Goal: Transaction & Acquisition: Purchase product/service

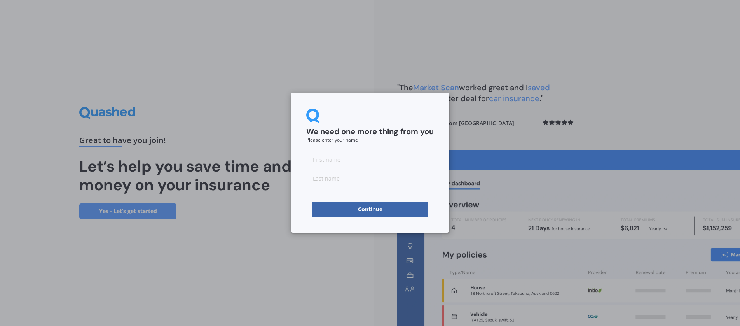
click at [368, 160] on input at bounding box center [369, 160] width 127 height 16
type input "no"
click at [374, 175] on input at bounding box center [369, 178] width 127 height 16
type input "cando"
click at [385, 204] on button "Continue" at bounding box center [370, 209] width 117 height 16
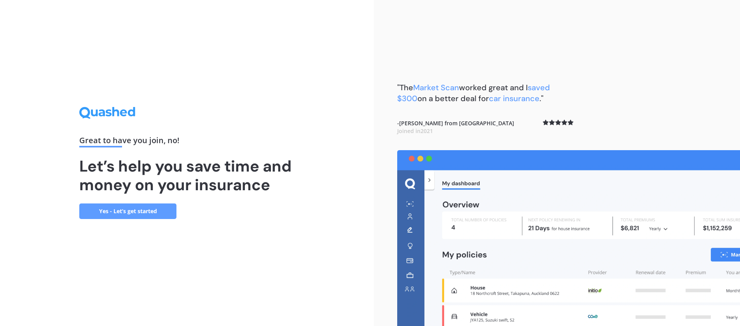
click at [134, 213] on link "Yes - Let’s get started" at bounding box center [127, 211] width 97 height 16
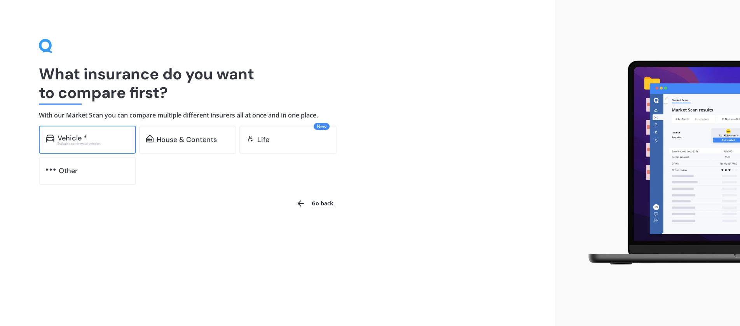
click at [99, 138] on div "Vehicle *" at bounding box center [94, 138] width 72 height 8
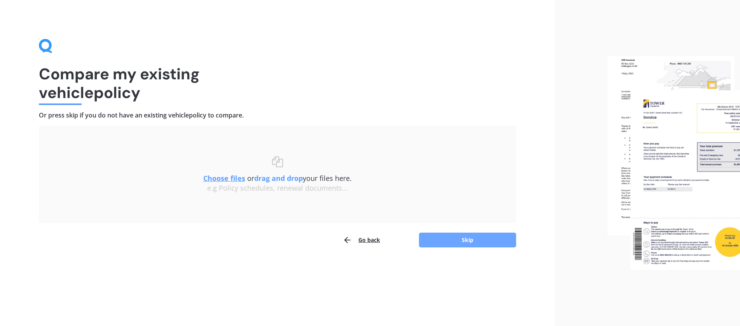
click at [444, 236] on button "Skip" at bounding box center [467, 239] width 97 height 15
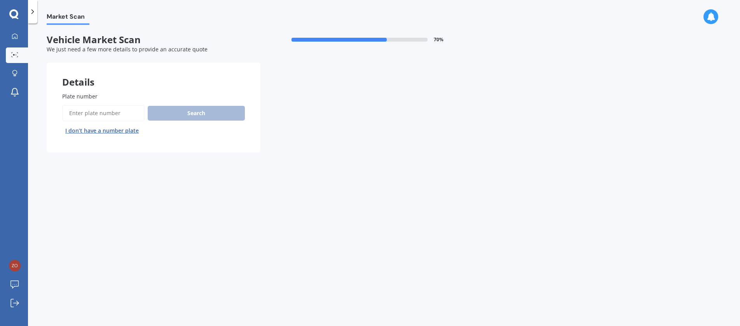
click at [133, 109] on input "Plate number" at bounding box center [103, 113] width 82 height 16
paste input "BWQ669"
type input "BWQ669"
click at [177, 118] on button "Search" at bounding box center [196, 113] width 97 height 15
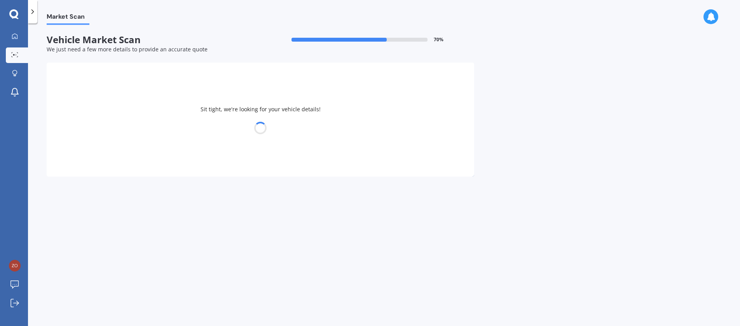
select select "MAZDA"
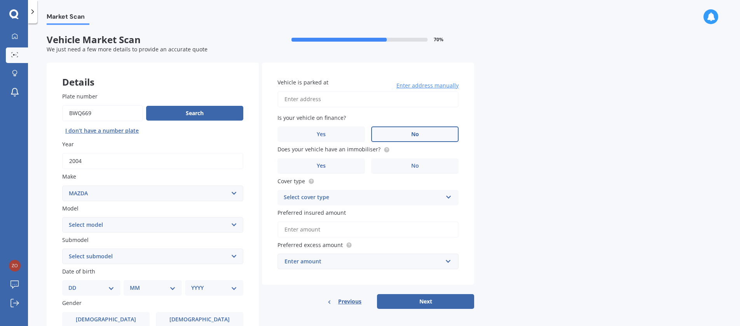
click at [405, 137] on label "No" at bounding box center [414, 134] width 87 height 16
click at [0, 0] on input "No" at bounding box center [0, 0] width 0 height 0
drag, startPoint x: 413, startPoint y: 169, endPoint x: 432, endPoint y: 172, distance: 18.4
click at [413, 169] on label "No" at bounding box center [414, 166] width 87 height 16
click at [440, 167] on label "No" at bounding box center [414, 166] width 87 height 16
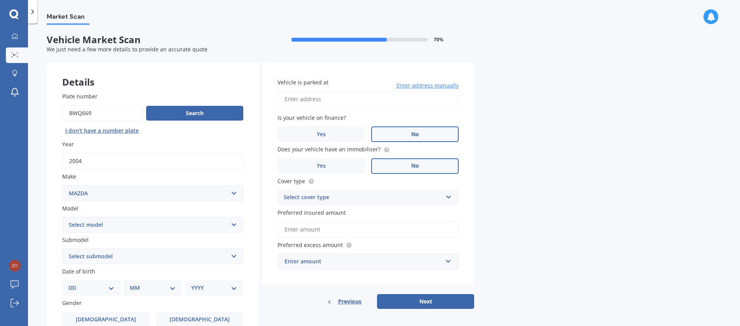
click at [0, 0] on input "No" at bounding box center [0, 0] width 0 height 0
click at [451, 193] on icon at bounding box center [448, 195] width 7 height 5
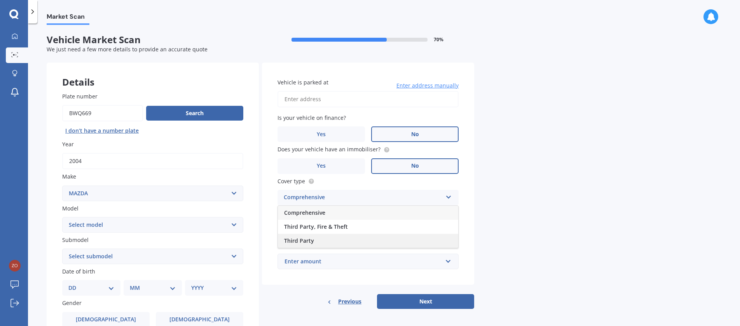
click at [420, 235] on div "Third Party" at bounding box center [368, 241] width 180 height 14
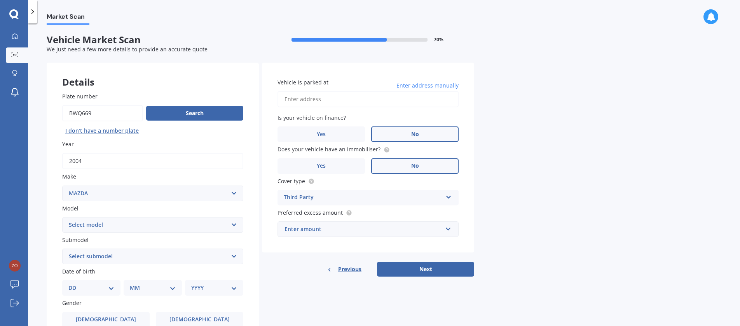
click at [533, 233] on div "Market Scan Vehicle Market Scan 70 % We just need a few more details to provide…" at bounding box center [384, 176] width 712 height 302
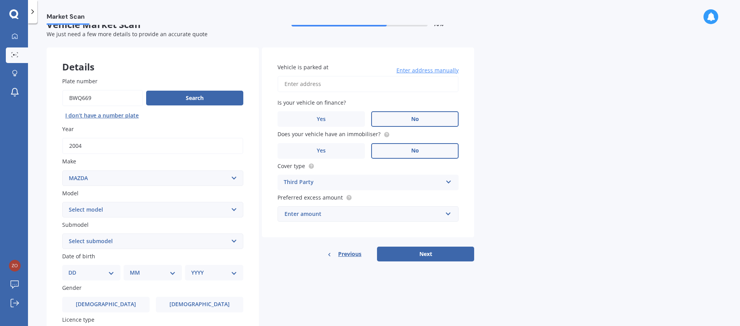
scroll to position [20, 0]
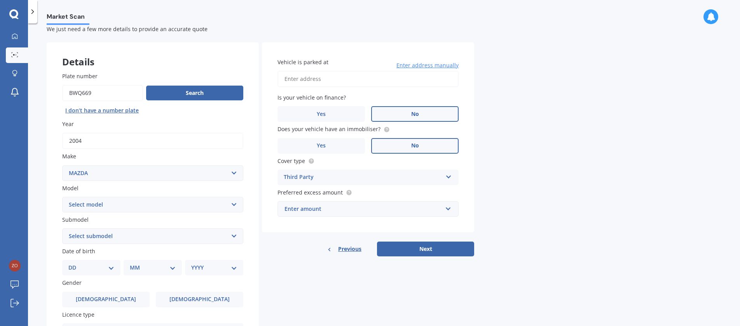
click at [417, 211] on div "Enter amount" at bounding box center [363, 208] width 158 height 9
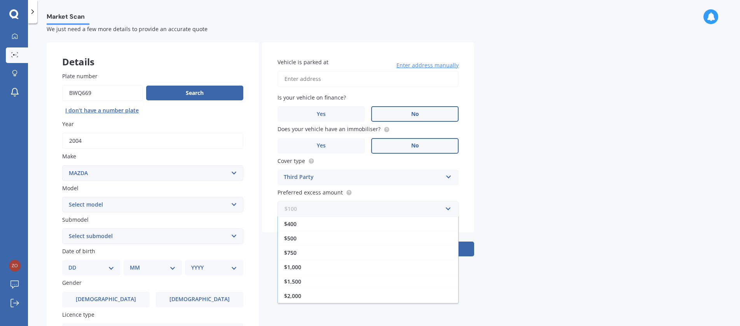
scroll to position [78, 0]
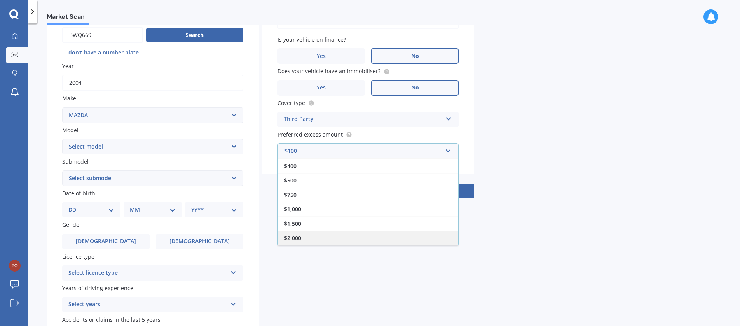
click at [408, 237] on div "$2,000" at bounding box center [368, 237] width 180 height 14
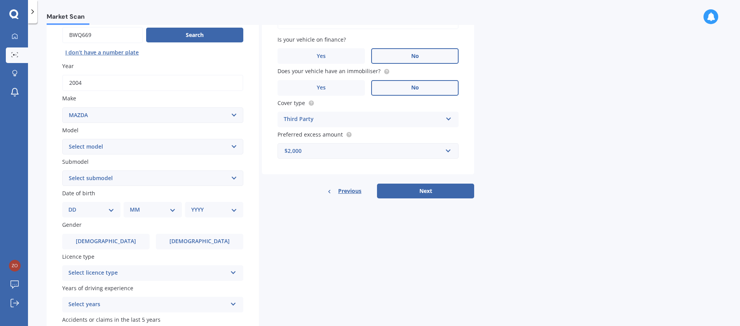
click at [559, 211] on div "Market Scan Vehicle Market Scan 70 % We just need a few more details to provide…" at bounding box center [384, 176] width 712 height 302
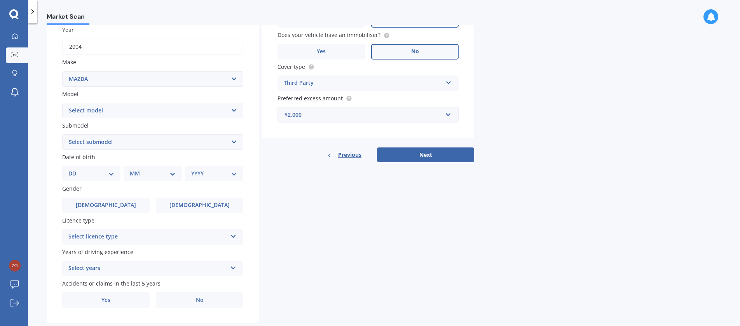
scroll to position [132, 0]
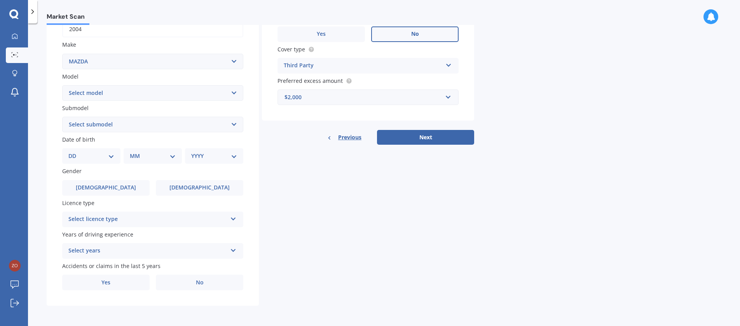
click at [144, 220] on div "Select licence type" at bounding box center [147, 219] width 159 height 9
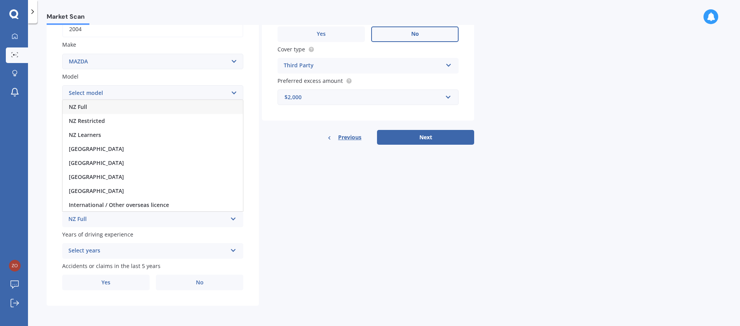
click at [148, 111] on div "NZ Full" at bounding box center [153, 107] width 180 height 14
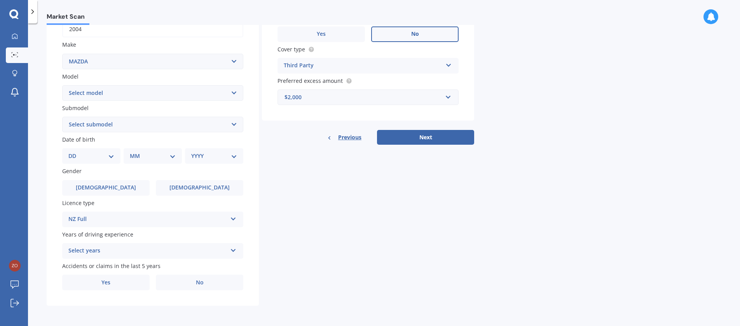
click at [234, 251] on icon at bounding box center [233, 248] width 7 height 5
click at [208, 185] on div "5 or more years" at bounding box center [153, 180] width 180 height 14
click at [172, 190] on label "[DEMOGRAPHIC_DATA]" at bounding box center [199, 188] width 87 height 16
click at [0, 0] on input "[DEMOGRAPHIC_DATA]" at bounding box center [0, 0] width 0 height 0
click at [116, 153] on div "DD 01 02 03 04 05 06 07 08 09 10 11 12 13 14 15 16 17 18 19 20 21 22 23 24 25 2…" at bounding box center [91, 156] width 58 height 16
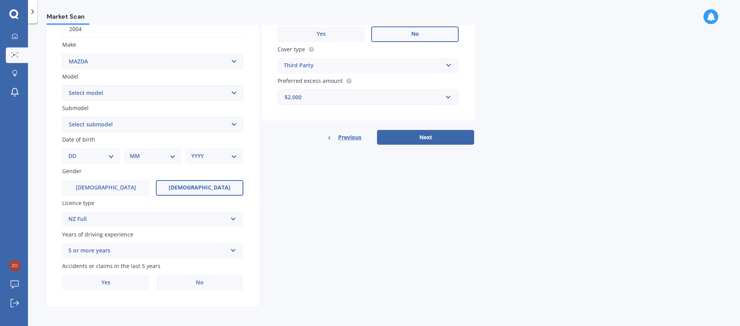
click at [115, 159] on div "DD 01 02 03 04 05 06 07 08 09 10 11 12 13 14 15 16 17 18 19 20 21 22 23 24 25 2…" at bounding box center [91, 156] width 58 height 16
drag, startPoint x: 101, startPoint y: 150, endPoint x: 99, endPoint y: 157, distance: 7.5
click at [101, 150] on div "DD 01 02 03 04 05 06 07 08 09 10 11 12 13 14 15 16 17 18 19 20 21 22 23 24 25 2…" at bounding box center [91, 156] width 58 height 16
click at [94, 157] on select "DD 01 02 03 04 05 06 07 08 09 10 11 12 13 14 15 16 17 18 19 20 21 22 23 24 25 2…" at bounding box center [91, 156] width 46 height 9
click at [75, 152] on select "DD 01 02 03 04 05 06 07 08 09 10 11 12 13 14 15 16 17 18 19 20 21 22 23 24 25 2…" at bounding box center [91, 156] width 46 height 9
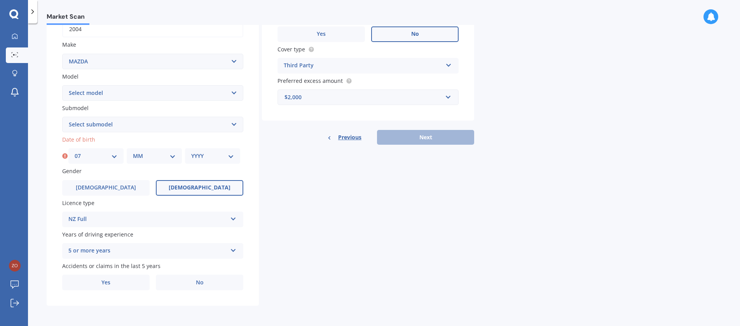
click at [164, 153] on select "MM 01 02 03 04 05 06 07 08 09 10 11 12" at bounding box center [154, 156] width 43 height 9
click at [113, 156] on select "DD 01 02 03 04 05 06 07 08 09 10 11 12 13 14 15 16 17 18 19 20 21 22 23 24 25 2…" at bounding box center [96, 156] width 43 height 9
select select "16"
click at [75, 152] on select "DD 01 02 03 04 05 06 07 08 09 10 11 12 13 14 15 16 17 18 19 20 21 22 23 24 25 2…" at bounding box center [96, 156] width 43 height 9
click at [166, 156] on select "MM 01 02 03 04 05 06 07 08 09 10 11 12" at bounding box center [154, 156] width 43 height 9
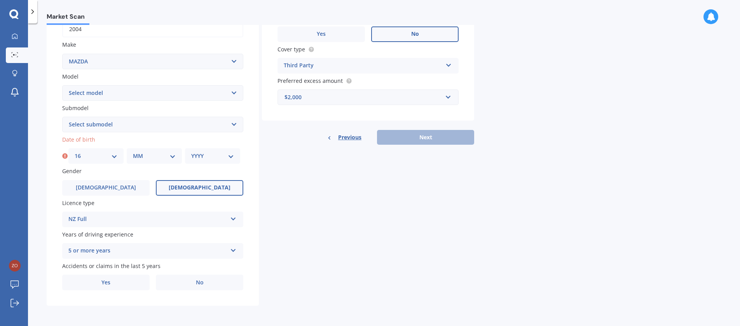
select select "07"
click at [133, 152] on select "MM 01 02 03 04 05 06 07 08 09 10 11 12" at bounding box center [154, 156] width 43 height 9
click at [231, 157] on select "YYYY 2025 2024 2023 2022 2021 2020 2019 2018 2017 2016 2015 2014 2013 2012 2011…" at bounding box center [212, 156] width 43 height 9
select select "1998"
click at [191, 152] on select "YYYY 2025 2024 2023 2022 2021 2020 2019 2018 2017 2016 2015 2014 2013 2012 2011…" at bounding box center [212, 156] width 43 height 9
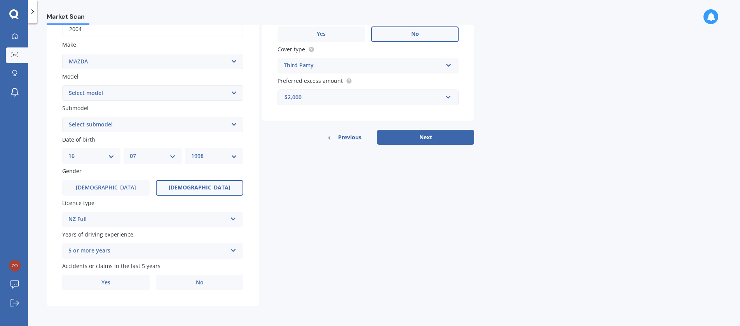
click at [366, 230] on div "Details Plate number Search I don’t have a number plate Year [DATE] Make Select…" at bounding box center [260, 118] width 427 height 375
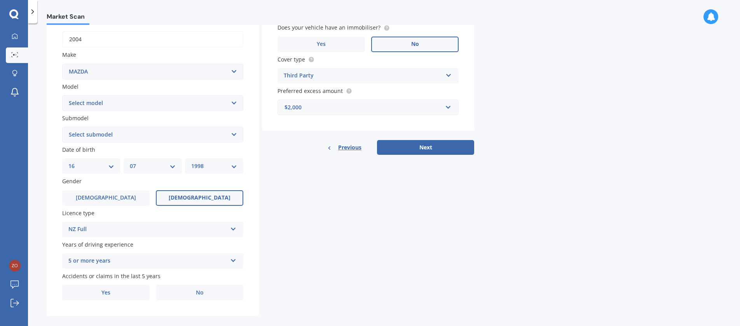
scroll to position [117, 0]
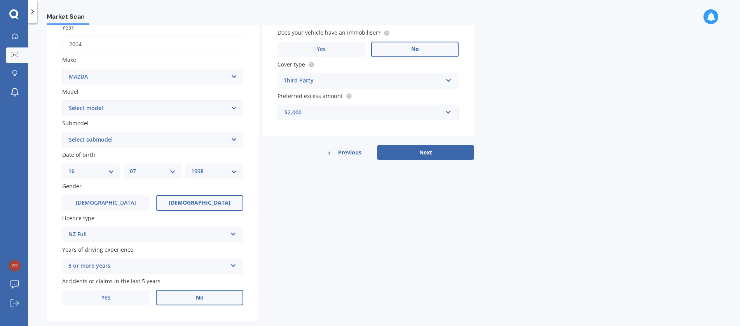
click at [211, 300] on label "No" at bounding box center [199, 298] width 87 height 16
click at [0, 0] on input "No" at bounding box center [0, 0] width 0 height 0
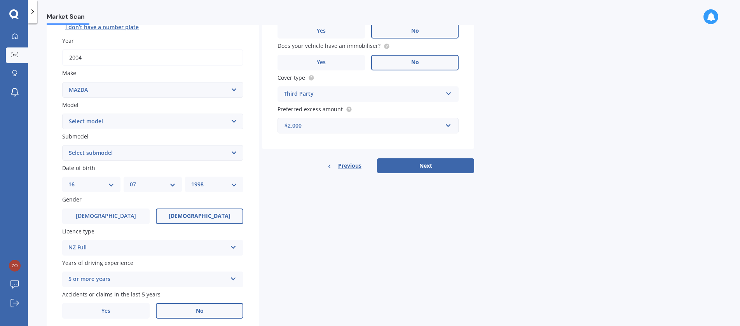
scroll to position [0, 0]
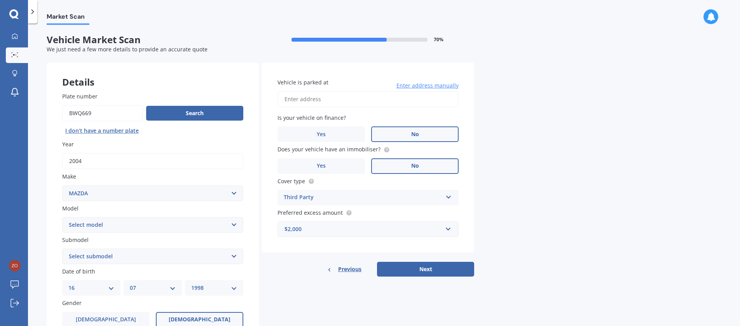
click at [423, 97] on input "Vehicle is parked at" at bounding box center [367, 99] width 181 height 16
type input "[STREET_ADDRESS]"
click at [570, 179] on div "Market Scan Vehicle Market Scan 70 % We just need a few more details to provide…" at bounding box center [384, 176] width 712 height 302
click at [439, 273] on button "Next" at bounding box center [425, 269] width 97 height 15
click at [149, 220] on select "Select model 121 2 3 323 323 / Familia 6 626 929 Atenza Autozam Axela AZ3 B2000…" at bounding box center [152, 225] width 181 height 16
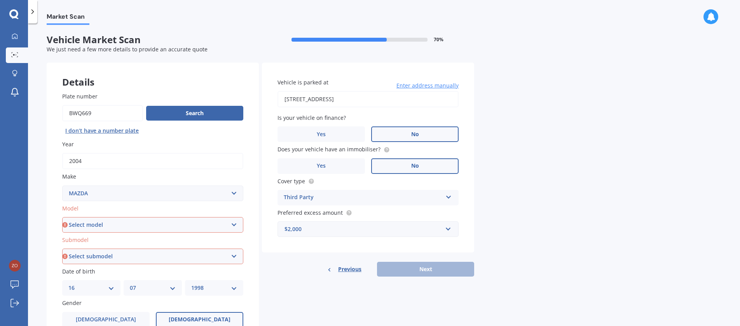
select select "DEMIO"
click at [62, 217] on select "Select model 121 2 3 323 323 / Familia 6 626 929 Atenza Autozam Axela AZ3 B2000…" at bounding box center [152, 225] width 181 height 16
click at [171, 256] on select "Select submodel" at bounding box center [152, 256] width 181 height 16
click at [235, 256] on select "Select submodel" at bounding box center [152, 256] width 181 height 16
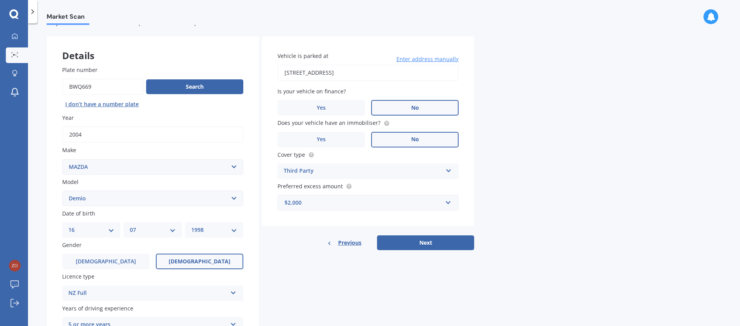
click at [280, 280] on div "Details Plate number Search I don’t have a number plate Year [DATE] Make Select…" at bounding box center [260, 207] width 427 height 343
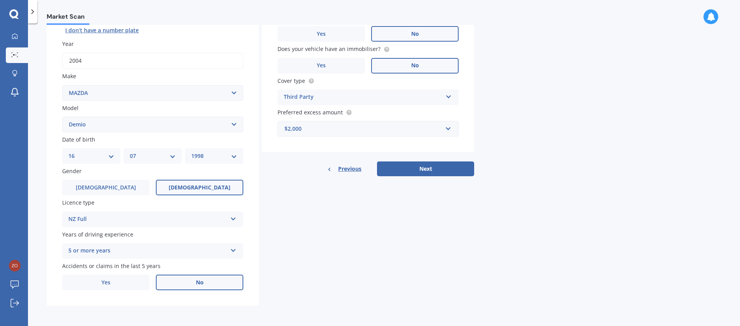
scroll to position [23, 0]
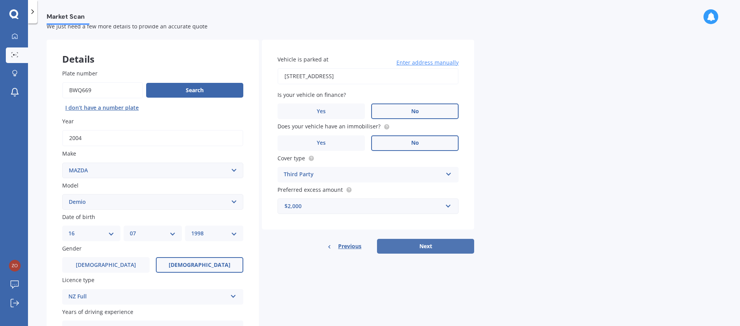
click at [447, 246] on button "Next" at bounding box center [425, 246] width 97 height 15
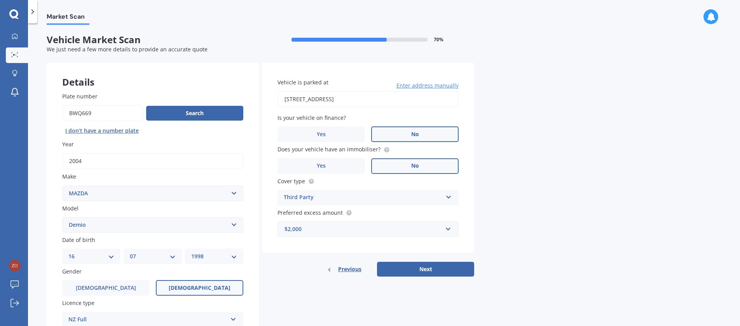
select select "16"
select select "07"
select select "1998"
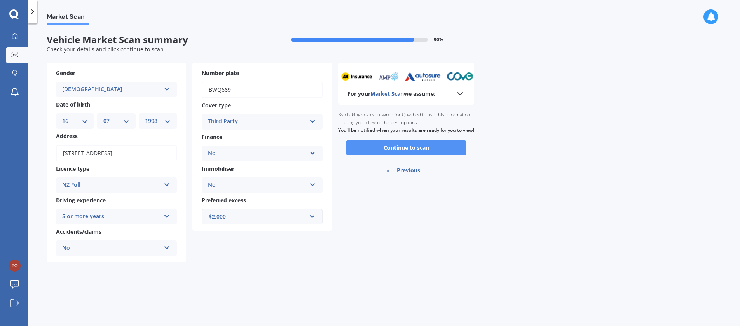
click at [439, 153] on button "Continue to scan" at bounding box center [406, 147] width 120 height 15
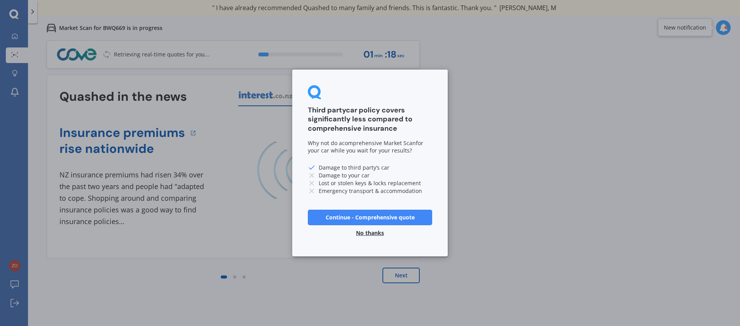
click at [366, 235] on button "No thanks" at bounding box center [369, 233] width 37 height 16
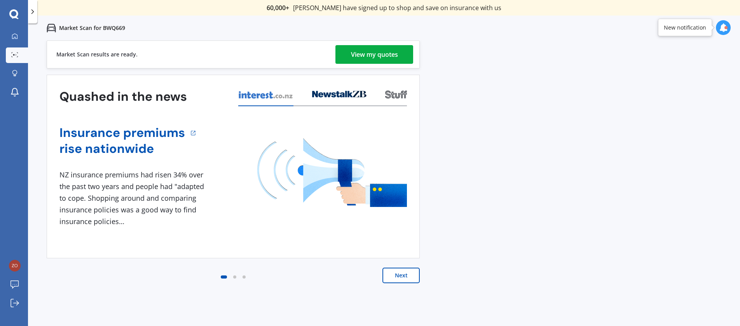
click at [359, 51] on div "View my quotes" at bounding box center [374, 54] width 47 height 19
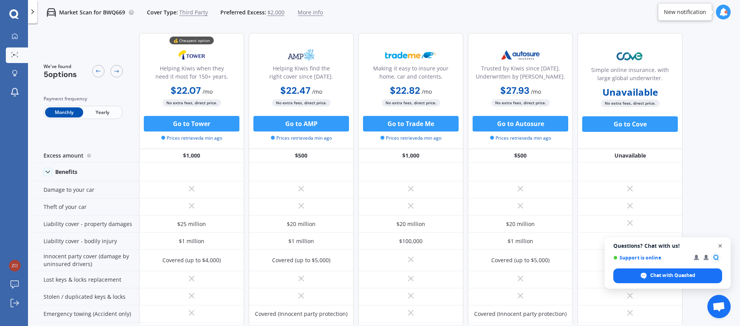
click at [720, 244] on span "Open chat" at bounding box center [720, 246] width 10 height 10
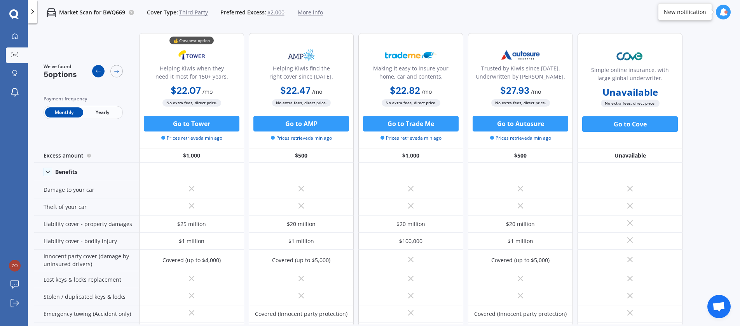
click at [98, 72] on icon at bounding box center [98, 71] width 6 height 6
click at [125, 101] on div "We've found 5 options Payment frequency Monthly Yearly" at bounding box center [86, 91] width 105 height 116
click at [16, 39] on div at bounding box center [15, 36] width 12 height 7
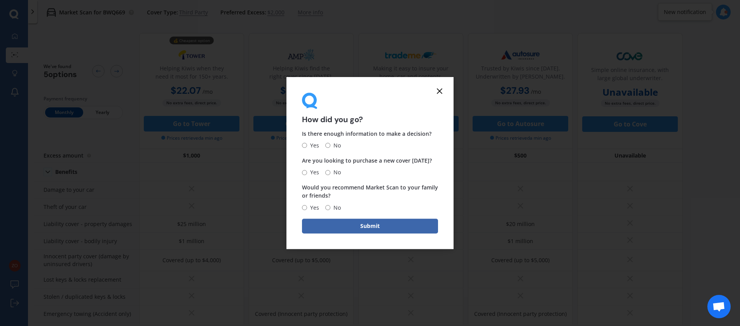
click at [439, 90] on icon at bounding box center [439, 90] width 9 height 9
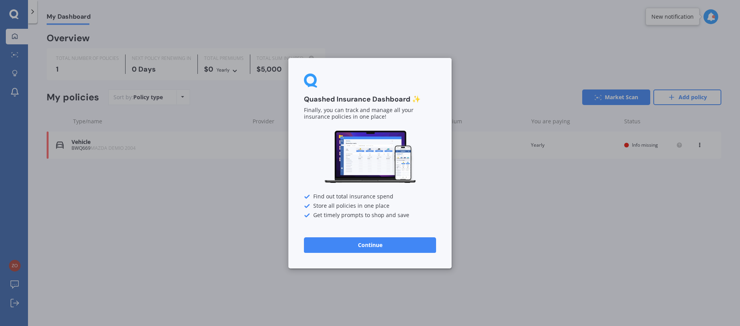
click at [378, 243] on button "Continue" at bounding box center [370, 245] width 132 height 16
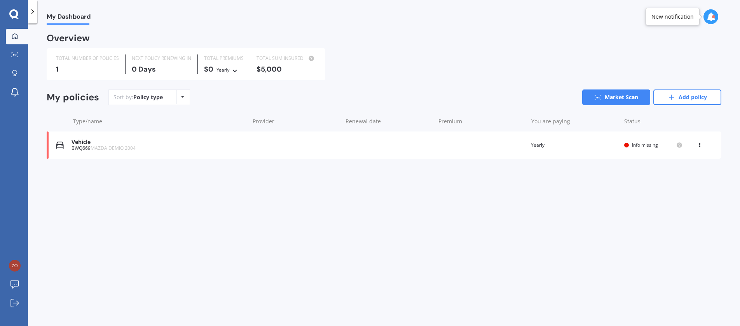
click at [505, 242] on div "My Dashboard Overview TOTAL NUMBER OF POLICIES 1 NEXT POLICY RENEWING [DATE] TO…" at bounding box center [384, 176] width 712 height 302
click at [633, 96] on link "Market Scan" at bounding box center [616, 97] width 68 height 16
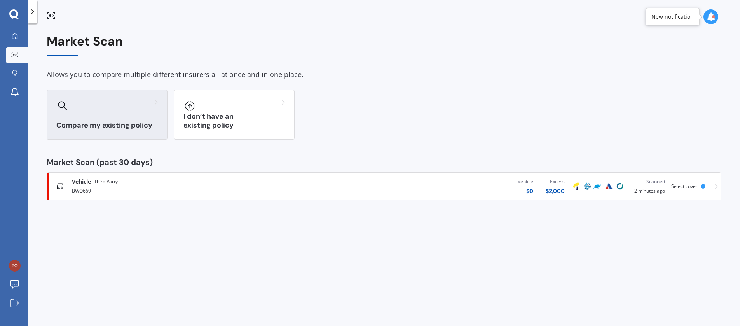
click at [148, 116] on div "Compare my existing policy" at bounding box center [107, 115] width 121 height 50
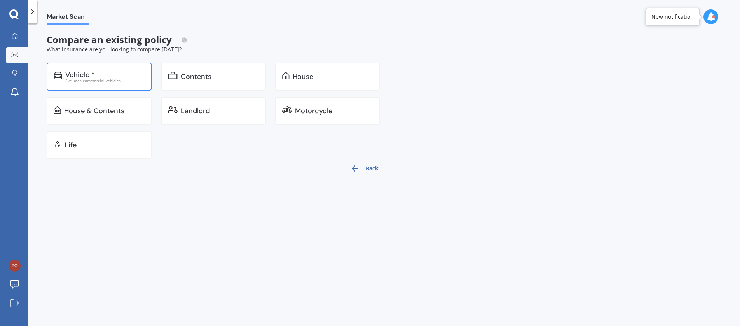
click at [102, 77] on div "Vehicle *" at bounding box center [104, 75] width 79 height 8
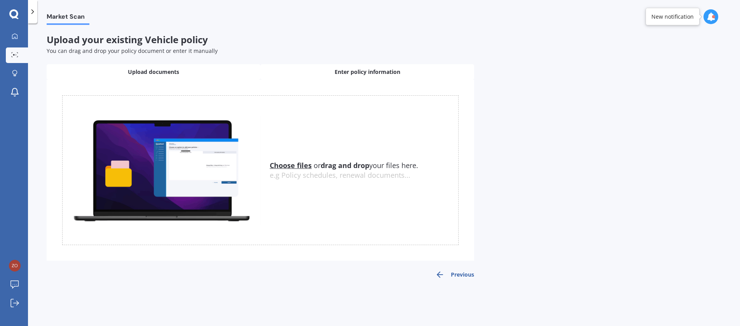
click at [378, 72] on span "Enter policy information" at bounding box center [368, 72] width 66 height 8
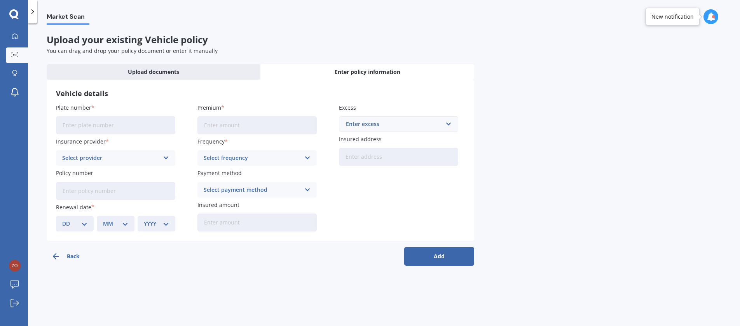
click at [150, 124] on input "Plate number" at bounding box center [115, 125] width 119 height 18
paste input "YX5818"
type input "YX5818"
click at [72, 254] on button "Back" at bounding box center [82, 256] width 70 height 19
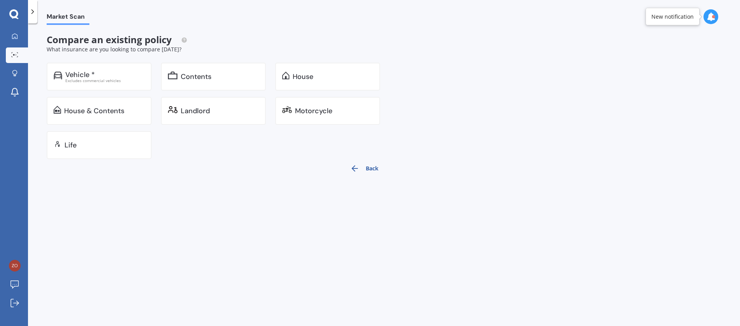
drag, startPoint x: 61, startPoint y: 23, endPoint x: 45, endPoint y: 18, distance: 16.7
click at [61, 23] on div at bounding box center [68, 24] width 43 height 2
drag, startPoint x: 13, startPoint y: 12, endPoint x: 21, endPoint y: 14, distance: 8.6
click at [13, 11] on icon at bounding box center [13, 14] width 9 height 10
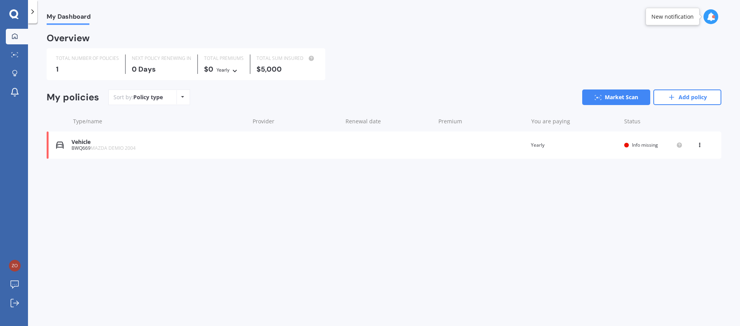
drag, startPoint x: 711, startPoint y: 96, endPoint x: 635, endPoint y: 204, distance: 131.3
click at [711, 96] on link "Add policy" at bounding box center [687, 97] width 68 height 16
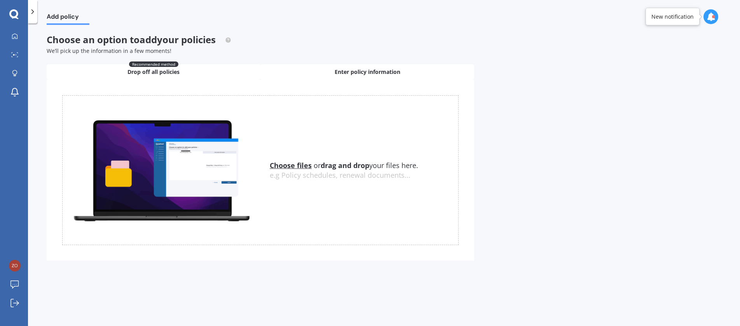
click at [317, 74] on div "Enter policy information" at bounding box center [367, 72] width 214 height 16
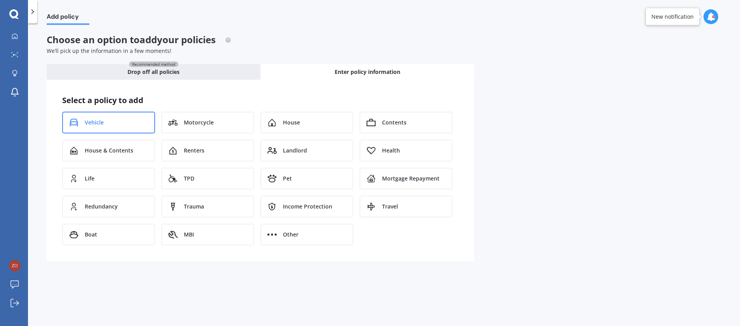
click at [79, 126] on div "Vehicle" at bounding box center [108, 123] width 93 height 22
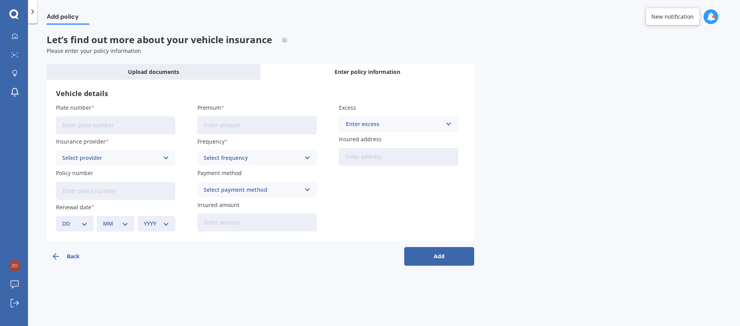
click at [58, 258] on icon "button" at bounding box center [55, 255] width 9 height 9
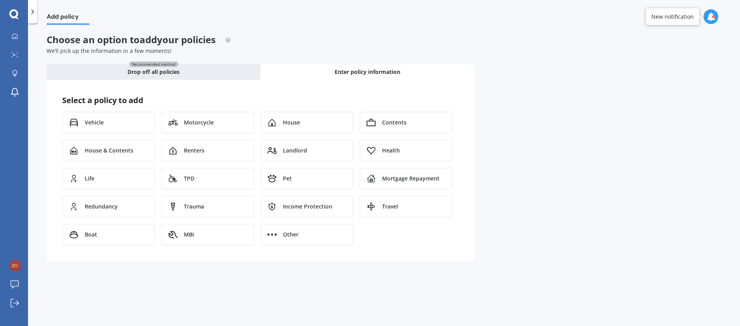
click at [16, 15] on icon at bounding box center [13, 13] width 9 height 9
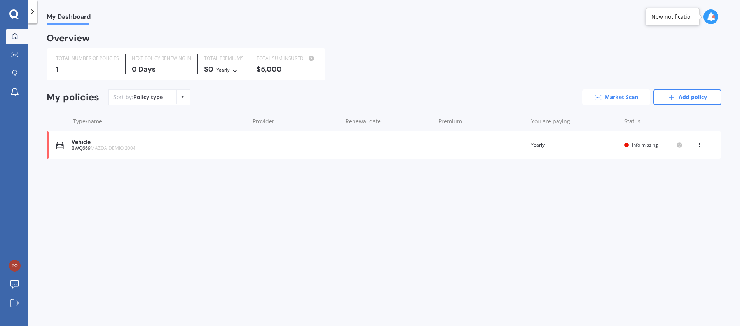
click at [631, 95] on link "Market Scan" at bounding box center [616, 97] width 68 height 16
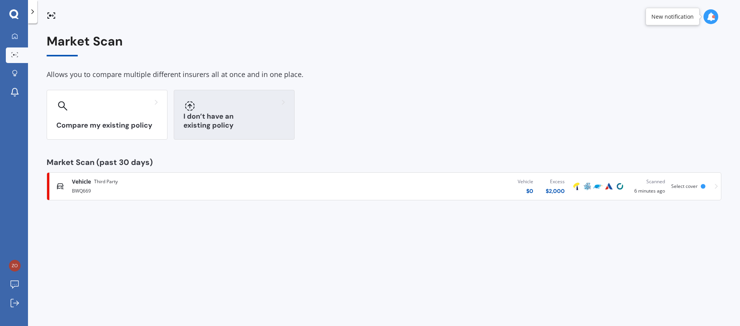
click at [235, 107] on div at bounding box center [233, 105] width 101 height 12
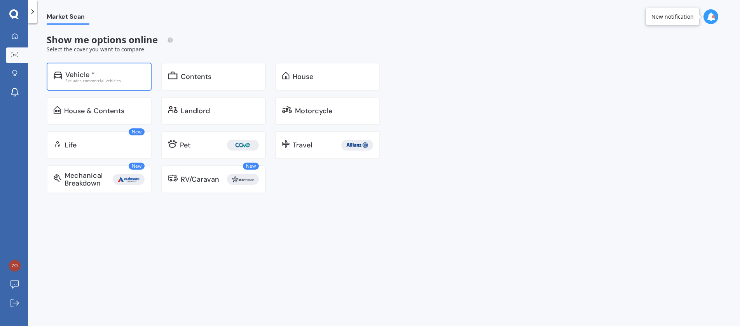
click at [102, 76] on div "Vehicle *" at bounding box center [104, 75] width 79 height 8
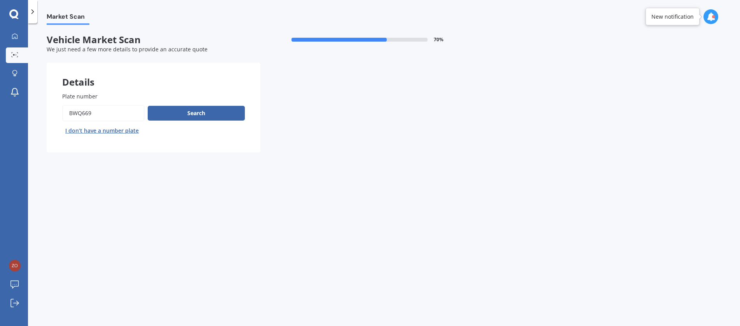
click at [80, 111] on input "Plate number" at bounding box center [103, 113] width 82 height 16
paste input "YX5818"
type input "YX5818"
click at [167, 115] on button "Search" at bounding box center [196, 113] width 97 height 15
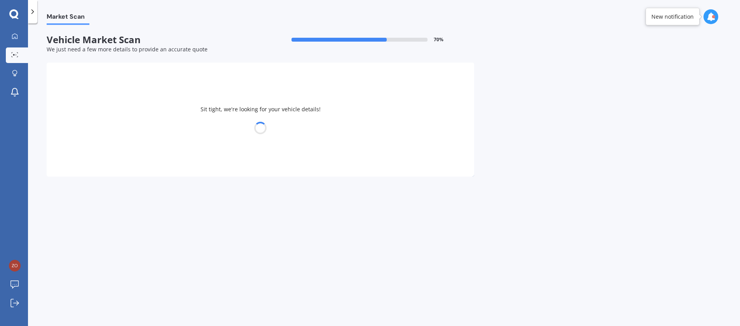
select select "NISSAN"
select select "PULSAR"
select select "16"
select select "07"
select select "1998"
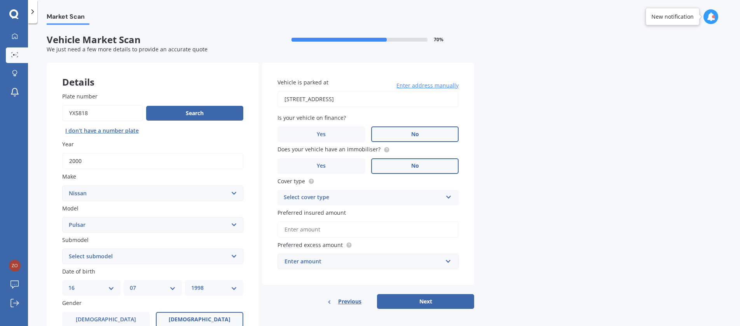
click at [493, 151] on div "Market Scan Vehicle Market Scan 70 % We just need a few more details to provide…" at bounding box center [384, 176] width 712 height 302
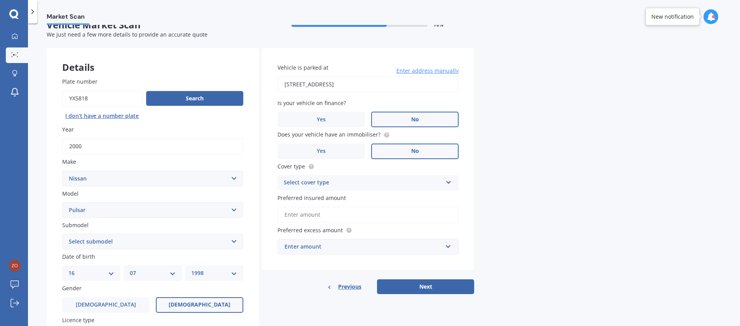
scroll to position [47, 0]
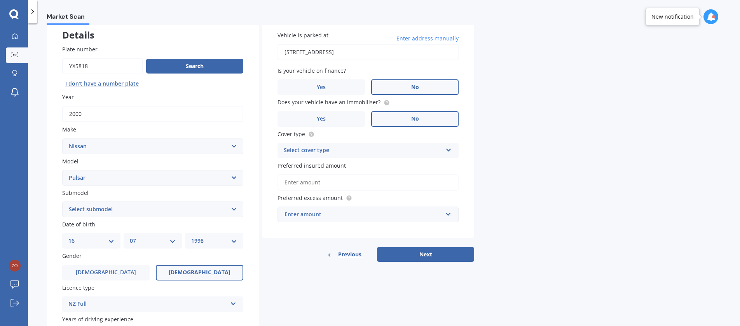
click at [174, 208] on select "Select submodel (All other) DX EXA Turbo GL GLI GT GTi GTi-R GX GXE LS LX Plus …" at bounding box center [152, 209] width 181 height 16
select select "LX"
click at [62, 201] on select "Select submodel (All other) DX EXA Turbo GL GLI GT GTi GTi-R GX GXE LS LX Plus …" at bounding box center [152, 209] width 181 height 16
click at [276, 274] on div "Details Plate number Search I don’t have a number plate Year [DATE] Make Select…" at bounding box center [260, 203] width 427 height 375
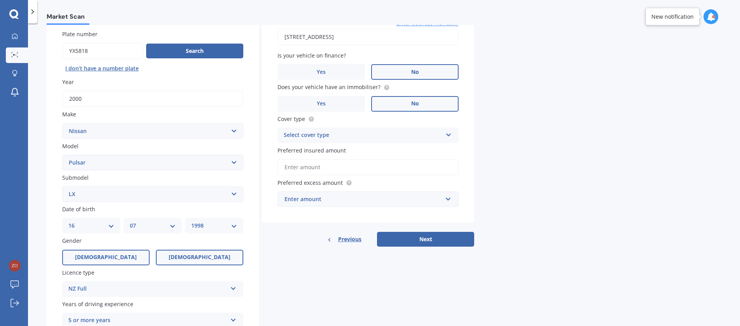
click at [112, 251] on label "[DEMOGRAPHIC_DATA]" at bounding box center [105, 257] width 87 height 16
click at [0, 0] on input "[DEMOGRAPHIC_DATA]" at bounding box center [0, 0] width 0 height 0
click at [106, 230] on div "DD 01 02 03 04 05 06 07 08 09 10 11 12 13 14 15 16 17 18 19 20 21 22 23 24 25 2…" at bounding box center [91, 226] width 58 height 16
click at [111, 227] on select "DD 01 02 03 04 05 06 07 08 09 10 11 12 13 14 15 16 17 18 19 20 21 22 23 24 25 2…" at bounding box center [91, 225] width 46 height 9
select select "22"
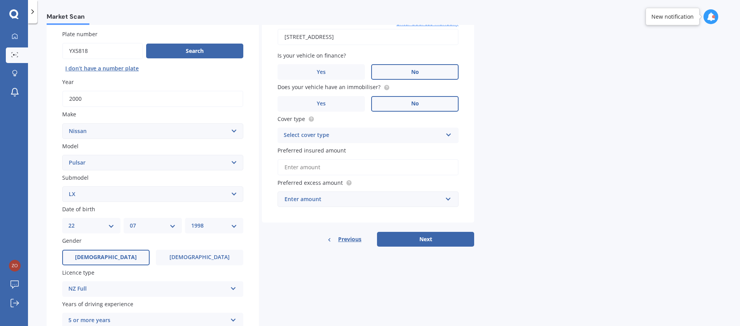
click at [68, 221] on select "DD 01 02 03 04 05 06 07 08 09 10 11 12 13 14 15 16 17 18 19 20 21 22 23 24 25 2…" at bounding box center [91, 225] width 46 height 9
click at [161, 224] on select "MM 01 02 03 04 05 06 07 08 09 10 11 12" at bounding box center [153, 225] width 46 height 9
select select "03"
click at [130, 221] on select "MM 01 02 03 04 05 06 07 08 09 10 11 12" at bounding box center [153, 225] width 46 height 9
click at [293, 282] on div "Details Plate number Search I don’t have a number plate Year [DATE] Make Select…" at bounding box center [260, 187] width 427 height 375
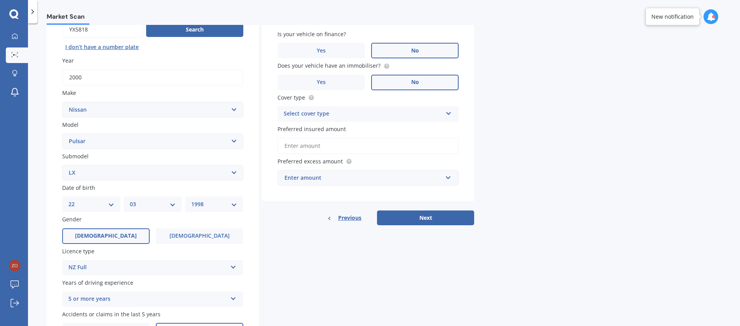
scroll to position [108, 0]
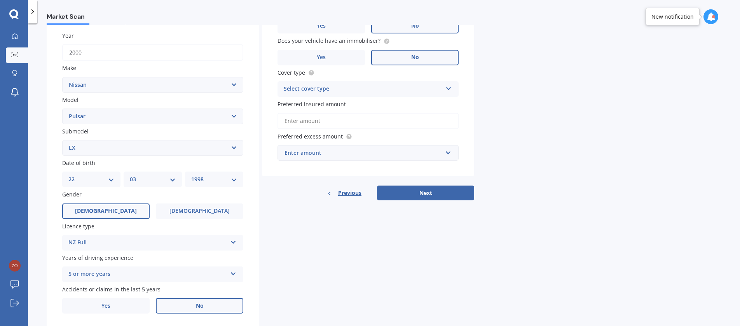
click at [319, 153] on div "Enter amount" at bounding box center [363, 152] width 158 height 9
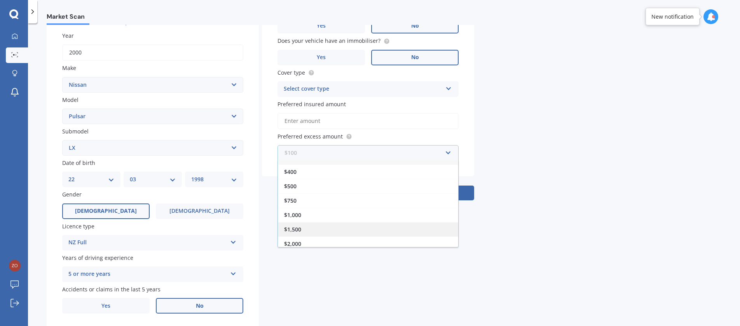
scroll to position [14, 0]
click at [336, 235] on div "$2,000" at bounding box center [368, 239] width 180 height 14
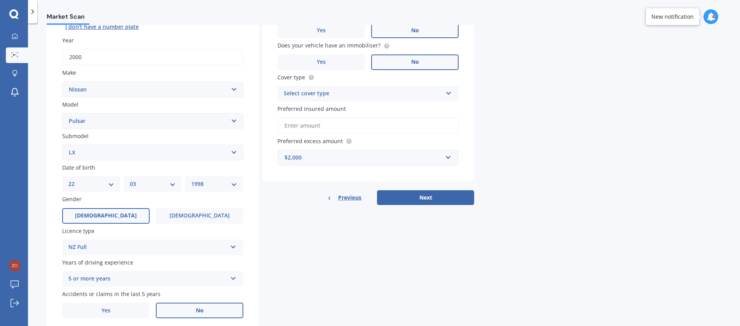
click at [378, 89] on div "Select cover type" at bounding box center [363, 93] width 159 height 9
click at [374, 135] on div "Third Party" at bounding box center [368, 137] width 180 height 14
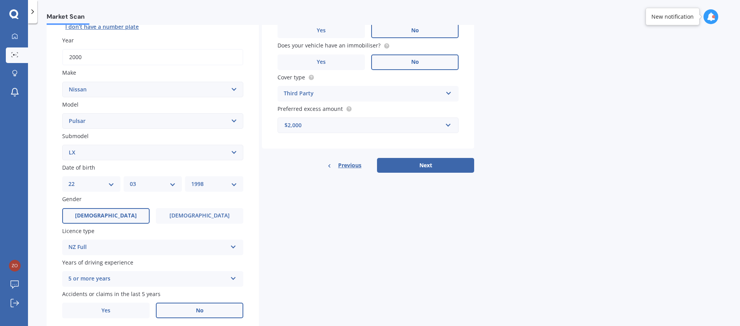
click at [415, 258] on div "Details Plate number Search I don’t have a number plate Year [DATE] Make Select…" at bounding box center [260, 146] width 427 height 375
click at [421, 167] on button "Next" at bounding box center [425, 165] width 97 height 15
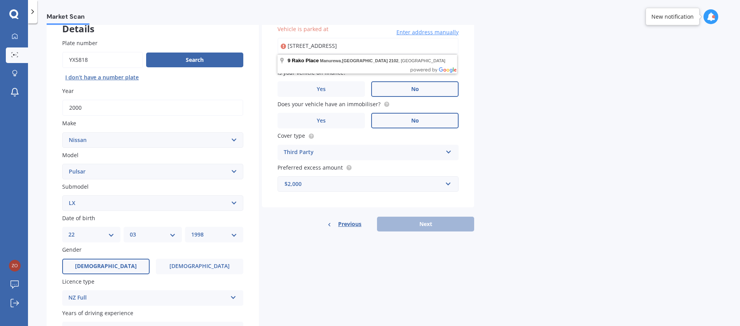
scroll to position [0, 0]
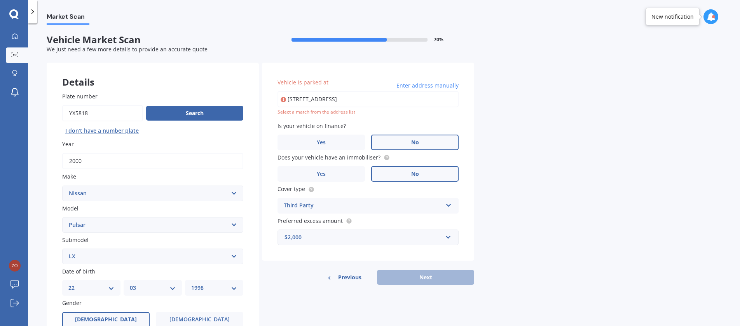
type input "[STREET_ADDRESS]"
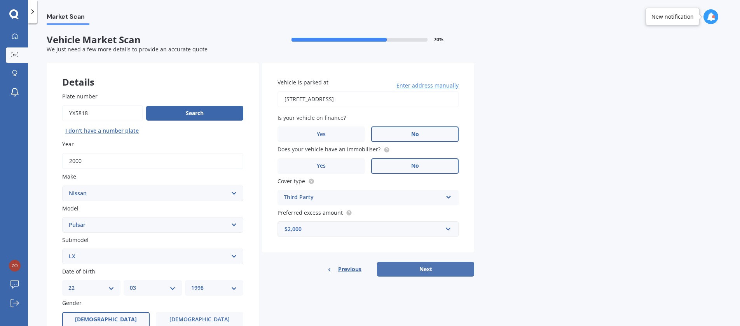
click at [436, 268] on button "Next" at bounding box center [425, 269] width 97 height 15
select select "22"
select select "03"
select select "1998"
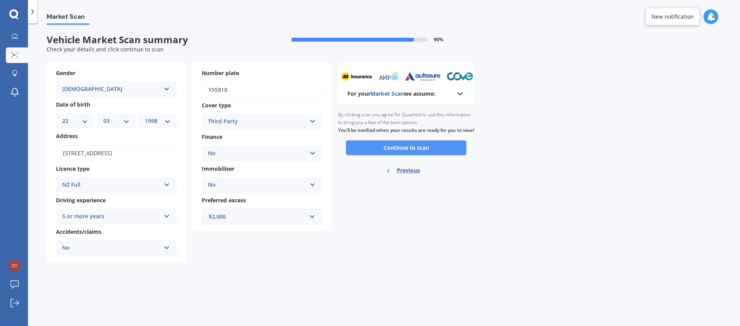
click at [431, 155] on button "Continue to scan" at bounding box center [406, 147] width 120 height 15
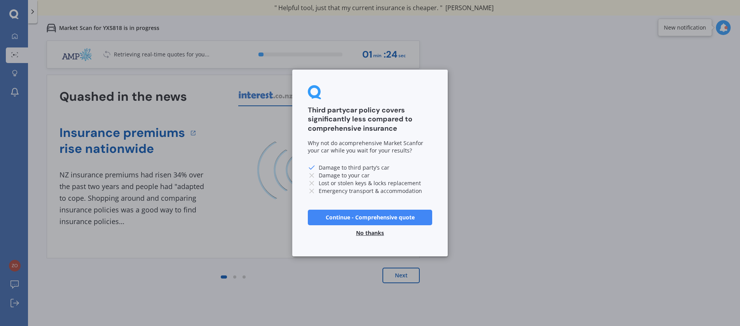
click at [377, 232] on button "No thanks" at bounding box center [369, 233] width 37 height 16
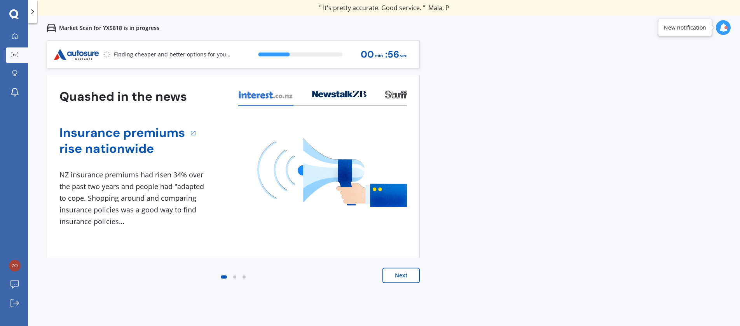
click at [535, 134] on div "Previous 60,000+ Kiwis have signed up to shop and save on insurance with us " H…" at bounding box center [384, 203] width 712 height 326
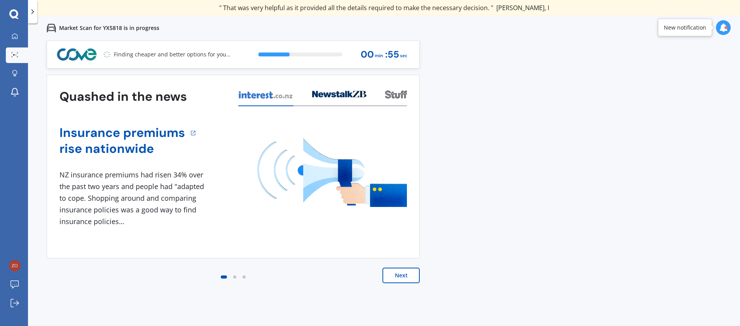
click at [396, 270] on button "Next" at bounding box center [400, 275] width 37 height 16
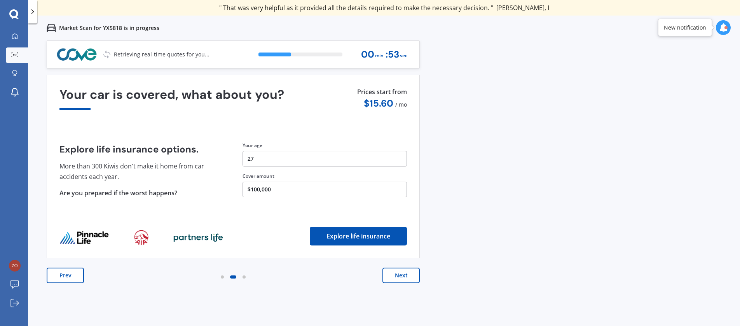
click at [404, 274] on button "Next" at bounding box center [400, 275] width 37 height 16
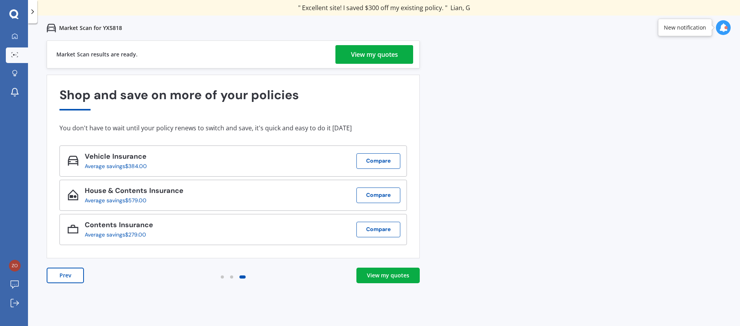
click at [392, 53] on div "View my quotes" at bounding box center [374, 54] width 47 height 19
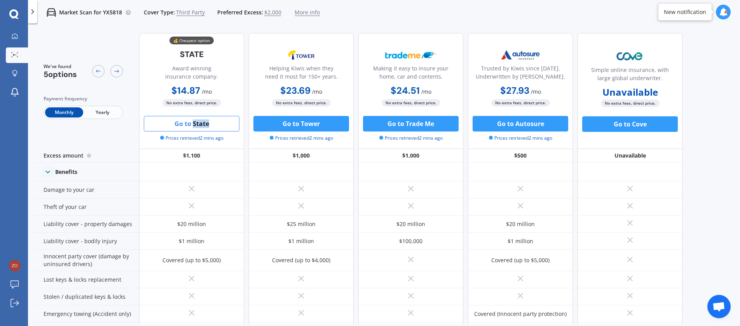
click at [180, 121] on button "Go to State" at bounding box center [192, 124] width 96 height 16
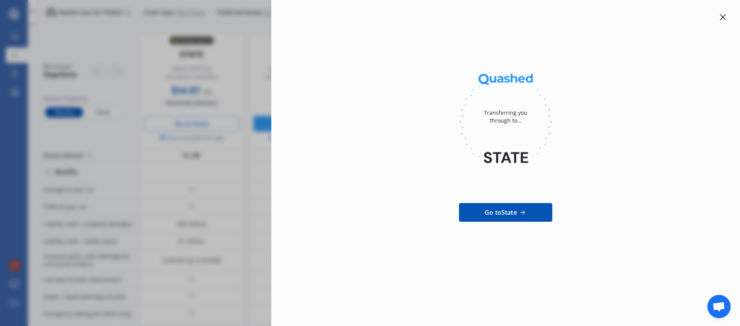
click at [723, 16] on icon at bounding box center [723, 17] width 6 height 6
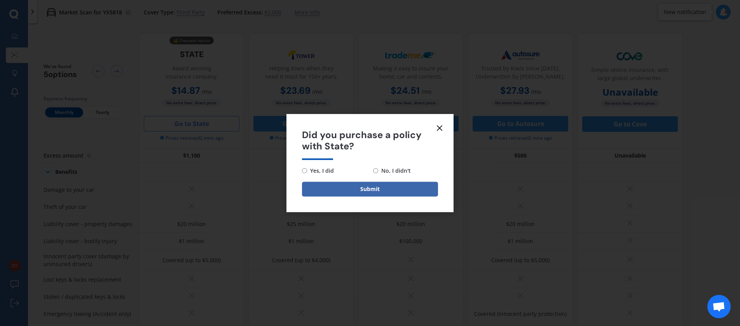
click at [440, 129] on icon at bounding box center [439, 127] width 9 height 9
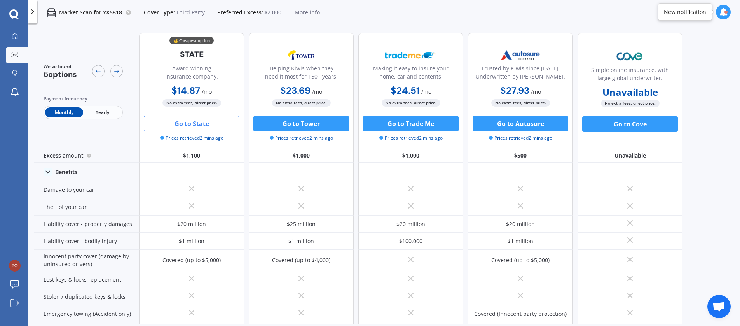
click at [20, 15] on div at bounding box center [14, 14] width 28 height 10
click at [14, 13] on icon at bounding box center [13, 14] width 9 height 10
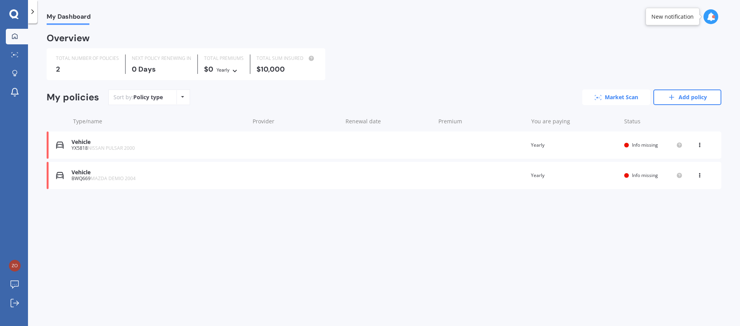
click at [597, 96] on icon at bounding box center [598, 97] width 7 height 5
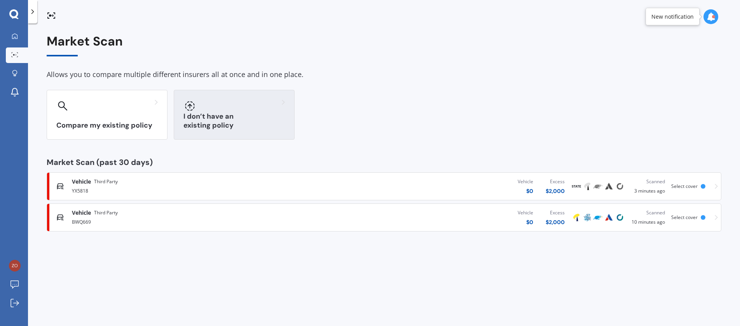
click at [249, 111] on div at bounding box center [233, 105] width 101 height 12
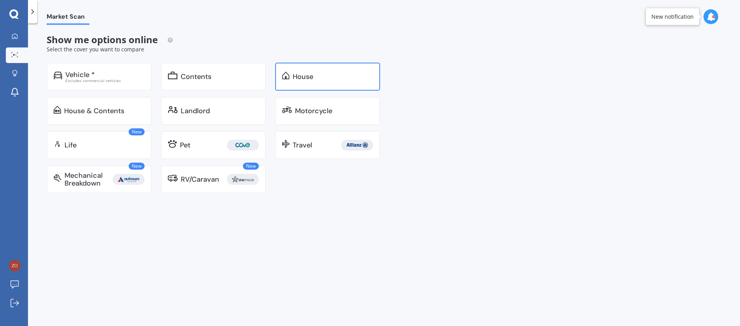
click at [305, 75] on div "House" at bounding box center [303, 77] width 21 height 8
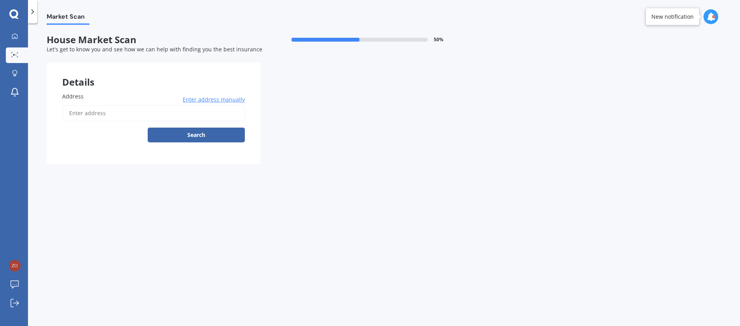
click at [119, 109] on input "Address" at bounding box center [153, 113] width 183 height 16
type input "[STREET_ADDRESS]"
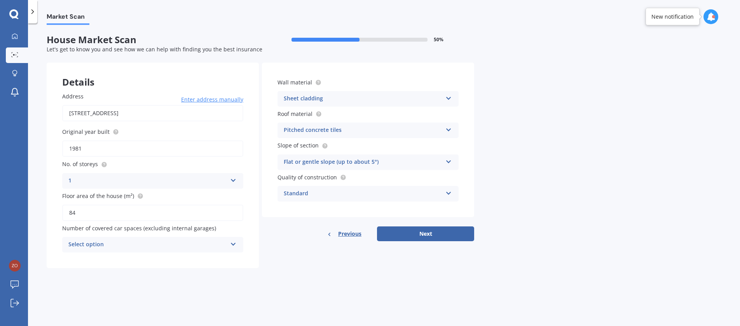
click at [201, 242] on div "Select option" at bounding box center [147, 244] width 159 height 9
click at [241, 284] on div "Market Scan House Market Scan 50 % Let's get to know you and see how we can hel…" at bounding box center [384, 176] width 712 height 302
click at [336, 134] on div "Pitched concrete tiles" at bounding box center [363, 130] width 159 height 9
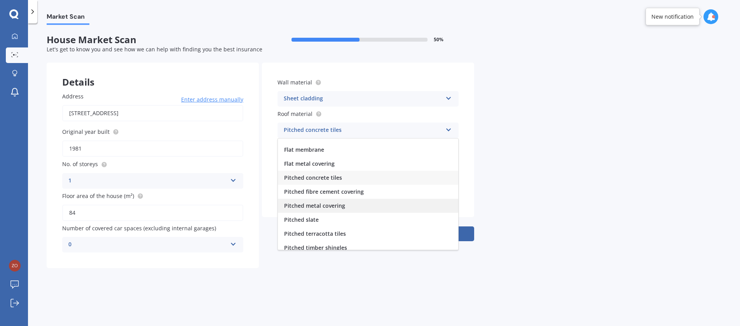
scroll to position [25, 0]
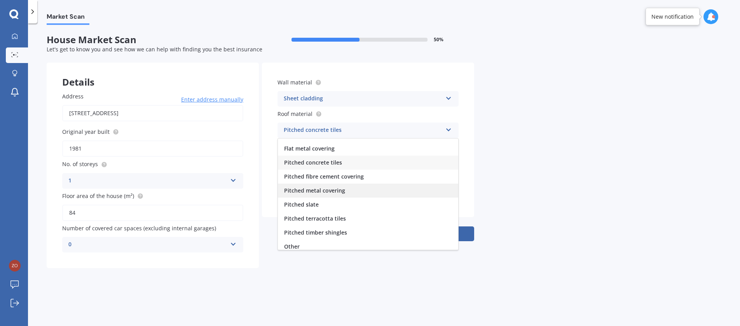
click at [368, 190] on div "Pitched metal covering" at bounding box center [368, 190] width 180 height 14
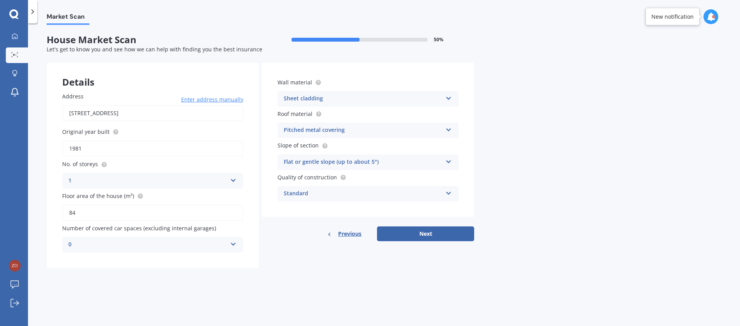
click at [579, 147] on div "Market Scan House Market Scan 50 % Let's get to know you and see how we can hel…" at bounding box center [384, 176] width 712 height 302
click at [372, 101] on div "Sheet cladding" at bounding box center [363, 98] width 159 height 9
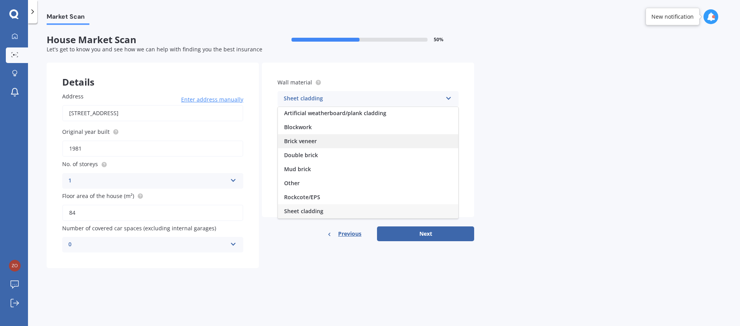
scroll to position [0, 0]
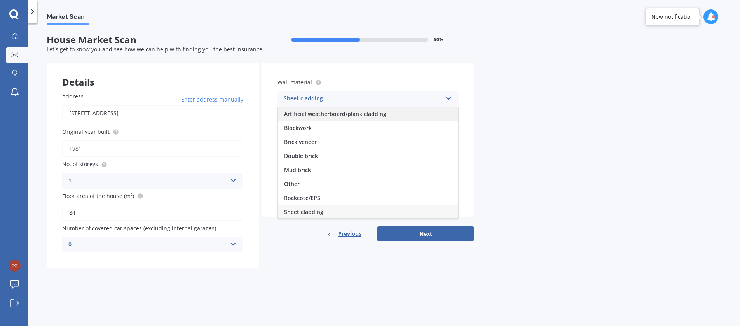
click at [391, 117] on div "Artificial weatherboard/plank cladding" at bounding box center [368, 114] width 180 height 14
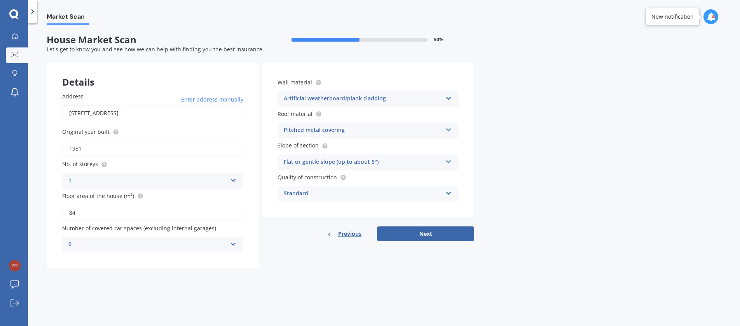
click at [522, 140] on div "Market Scan House Market Scan 50 % Let's get to know you and see how we can hel…" at bounding box center [384, 176] width 712 height 302
click at [434, 231] on button "Next" at bounding box center [425, 233] width 97 height 15
select select "22"
select select "03"
select select "1998"
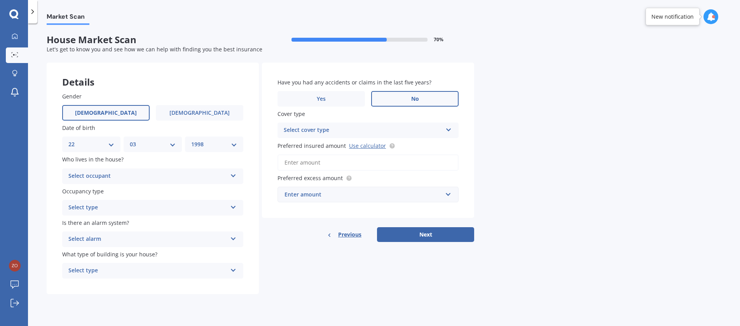
click at [426, 94] on label "No" at bounding box center [414, 99] width 87 height 16
click at [0, 0] on input "No" at bounding box center [0, 0] width 0 height 0
click at [441, 127] on div "Select cover type" at bounding box center [363, 130] width 159 height 9
click at [517, 127] on div "Market Scan House Market Scan 70 % Let's get to know you and see how we can hel…" at bounding box center [384, 176] width 712 height 302
click at [418, 131] on div "High" at bounding box center [363, 130] width 159 height 9
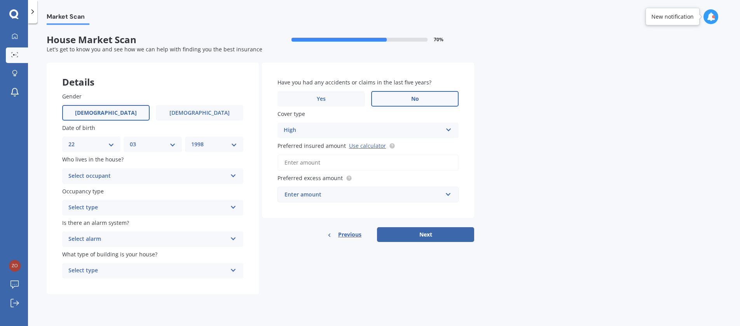
click at [530, 133] on div "Market Scan House Market Scan 70 % Let's get to know you and see how we can hel…" at bounding box center [384, 176] width 712 height 302
click at [135, 173] on div "Select occupant" at bounding box center [147, 175] width 159 height 9
click at [139, 188] on div "Owner" at bounding box center [153, 191] width 180 height 14
click at [153, 201] on div "Select type Permanent Holiday (without tenancy)" at bounding box center [152, 208] width 181 height 16
click at [157, 220] on div "Permanent" at bounding box center [153, 223] width 180 height 14
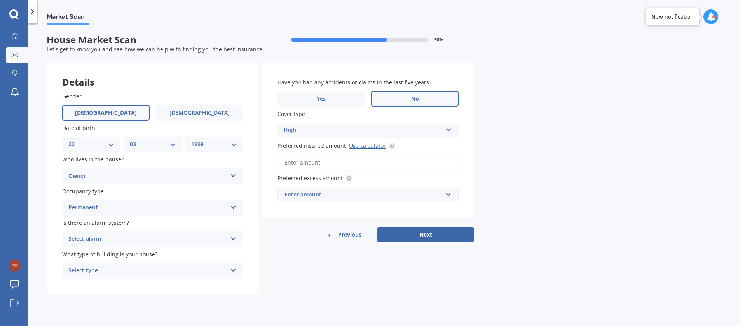
click at [161, 241] on div "Select alarm" at bounding box center [147, 238] width 159 height 9
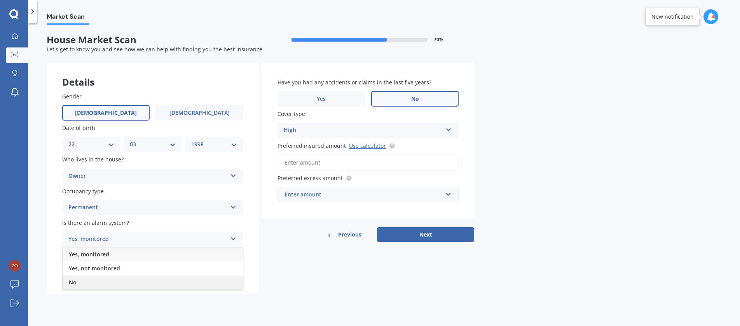
click at [160, 281] on div "No" at bounding box center [153, 282] width 180 height 14
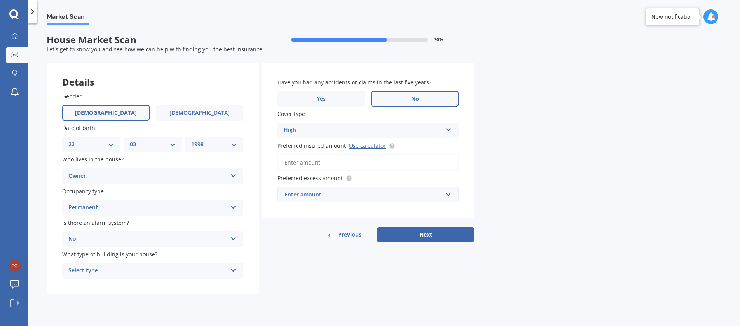
click at [165, 268] on div "Select type" at bounding box center [147, 270] width 159 height 9
click at [170, 283] on div "Freestanding" at bounding box center [153, 286] width 180 height 14
click at [185, 116] on label "[DEMOGRAPHIC_DATA]" at bounding box center [199, 113] width 87 height 16
click at [0, 0] on input "[DEMOGRAPHIC_DATA]" at bounding box center [0, 0] width 0 height 0
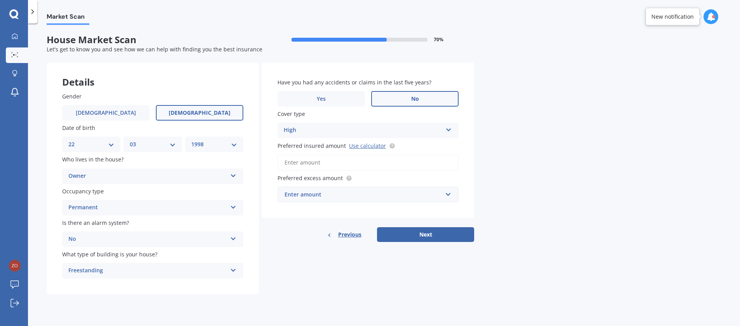
click at [103, 145] on select "DD 01 02 03 04 05 06 07 08 09 10 11 12 13 14 15 16 17 18 19 20 21 22 23 24 25 2…" at bounding box center [91, 144] width 46 height 9
select select "16"
click at [68, 140] on select "DD 01 02 03 04 05 06 07 08 09 10 11 12 13 14 15 16 17 18 19 20 21 22 23 24 25 2…" at bounding box center [91, 144] width 46 height 9
click at [163, 143] on select "MM 01 02 03 04 05 06 07 08 09 10 11 12" at bounding box center [153, 144] width 46 height 9
click at [130, 140] on select "MM 01 02 03 04 05 06 07 08 09 10 11 12" at bounding box center [153, 144] width 46 height 9
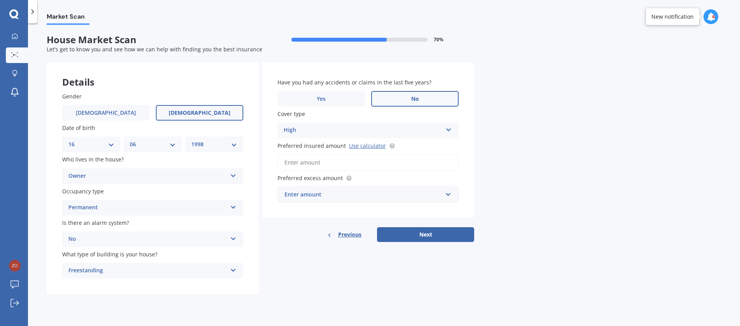
click at [156, 145] on select "MM 01 02 03 04 05 06 07 08 09 10 11 12" at bounding box center [153, 144] width 46 height 9
select select "07"
click at [130, 140] on select "MM 01 02 03 04 05 06 07 08 09 10 11 12" at bounding box center [153, 144] width 46 height 9
click at [501, 154] on div "Market Scan House Market Scan 70 % Let's get to know you and see how we can hel…" at bounding box center [384, 176] width 712 height 302
click at [398, 164] on input "Preferred insured amount Use calculator" at bounding box center [367, 162] width 181 height 16
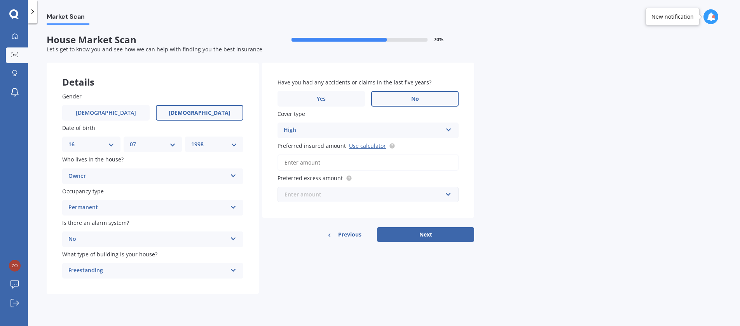
click at [360, 188] on input "text" at bounding box center [365, 194] width 174 height 15
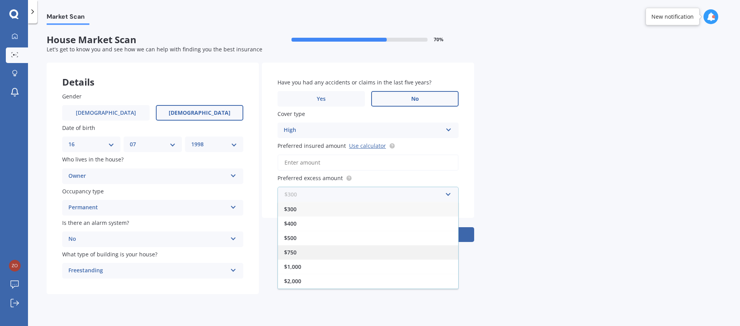
scroll to position [14, 0]
click at [358, 274] on div "$2,500" at bounding box center [368, 281] width 180 height 14
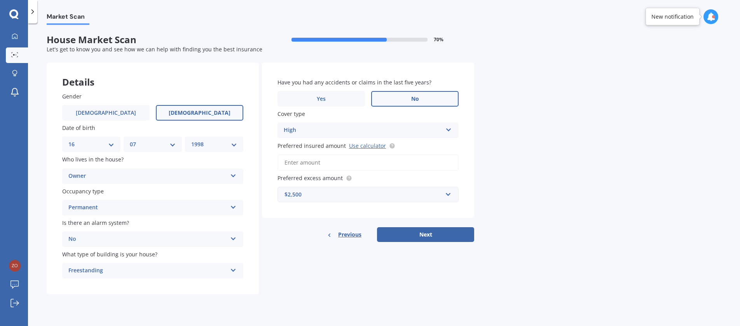
click at [601, 170] on div "Market Scan House Market Scan 70 % Let's get to know you and see how we can hel…" at bounding box center [384, 176] width 712 height 302
click at [353, 167] on input "Preferred insured amount Use calculator" at bounding box center [367, 162] width 181 height 16
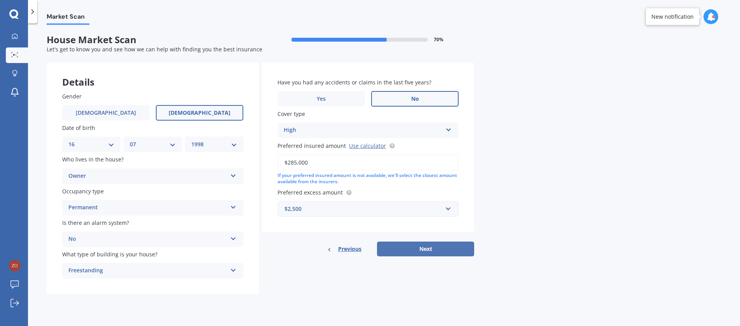
type input "$285,000"
click at [420, 250] on button "Next" at bounding box center [425, 248] width 97 height 15
select select "16"
select select "07"
select select "1998"
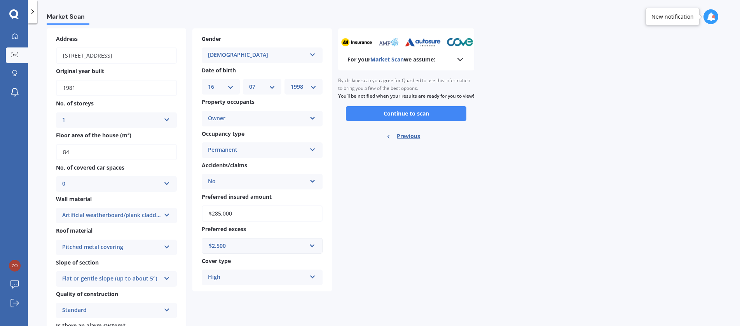
scroll to position [24, 0]
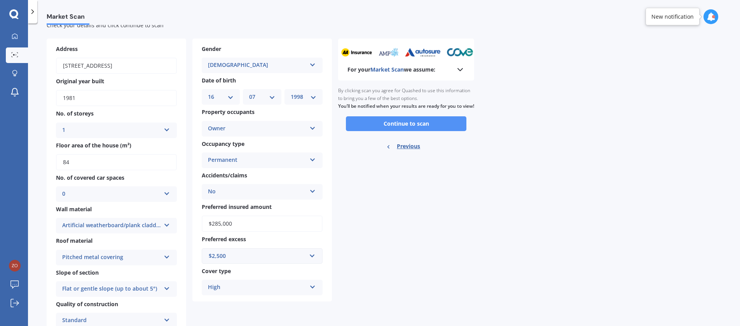
click at [444, 129] on button "Continue to scan" at bounding box center [406, 123] width 120 height 15
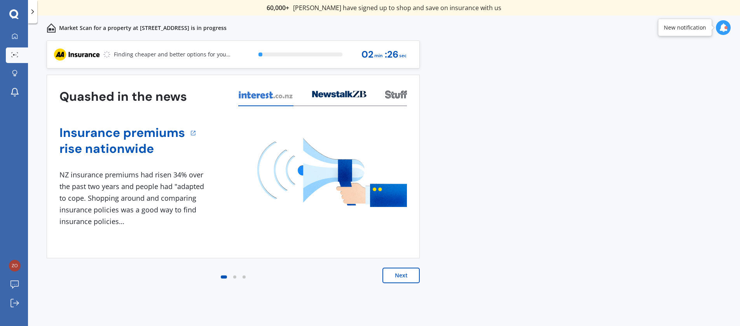
click at [396, 282] on button "Next" at bounding box center [400, 275] width 37 height 16
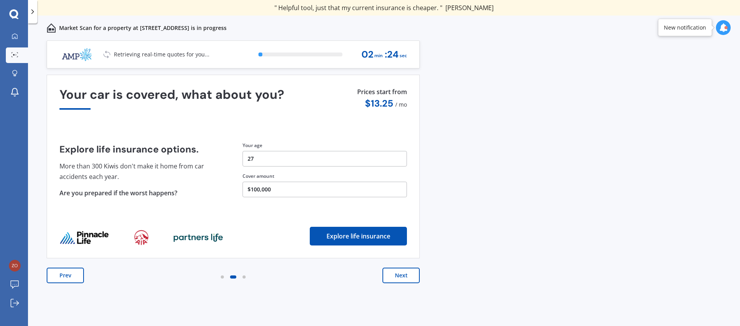
click at [401, 276] on button "Next" at bounding box center [400, 275] width 37 height 16
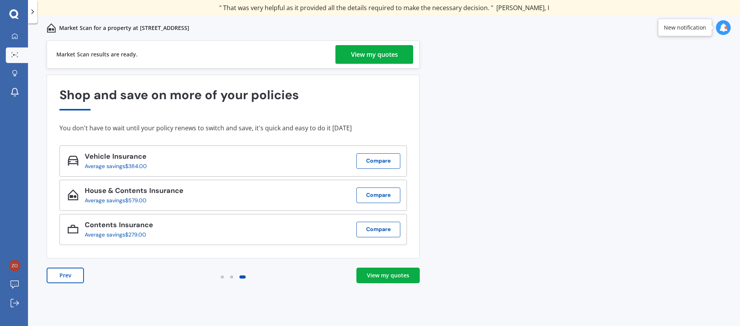
click at [387, 279] on div "View my quotes" at bounding box center [388, 275] width 42 height 8
